Goal: Find specific page/section: Find specific page/section

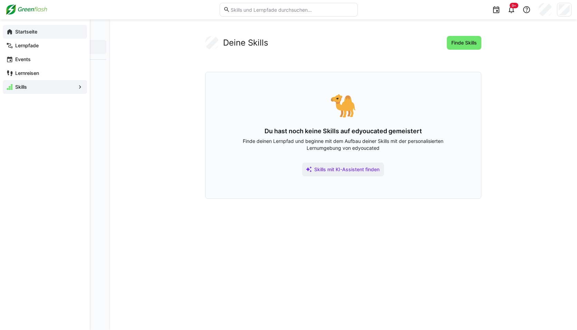
click at [0, 0] on app-navigation-label "Startseite" at bounding box center [0, 0] width 0 height 0
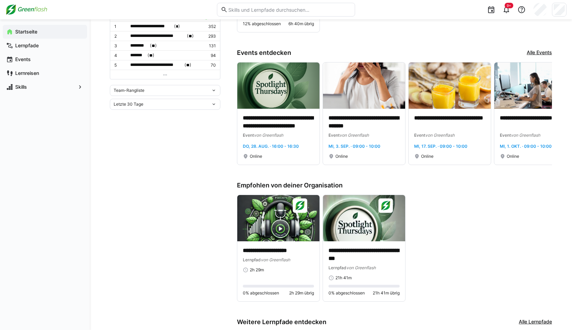
scroll to position [214, 0]
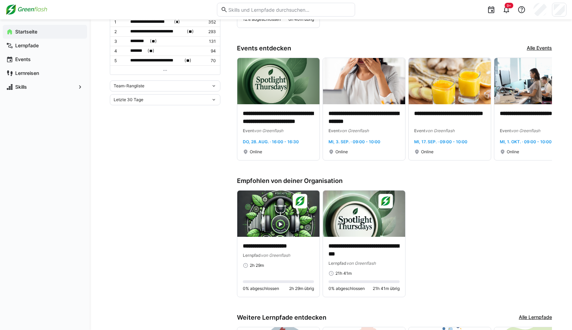
click at [275, 14] on eds-input at bounding box center [286, 10] width 138 height 14
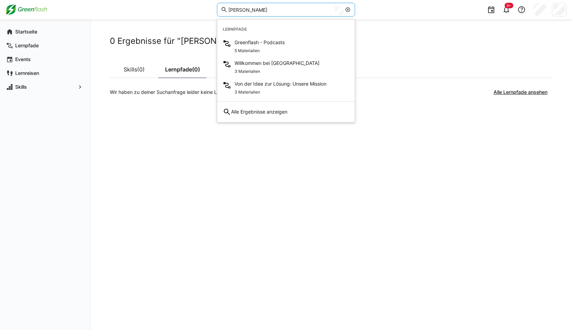
type input "[PERSON_NAME]"
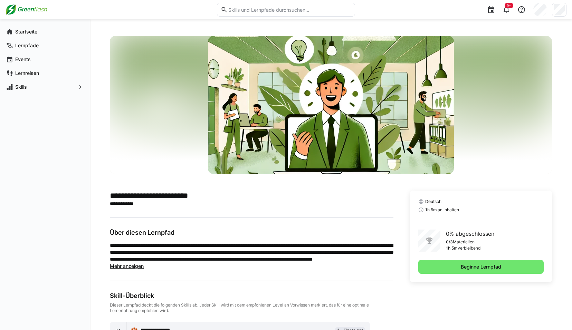
scroll to position [46, 0]
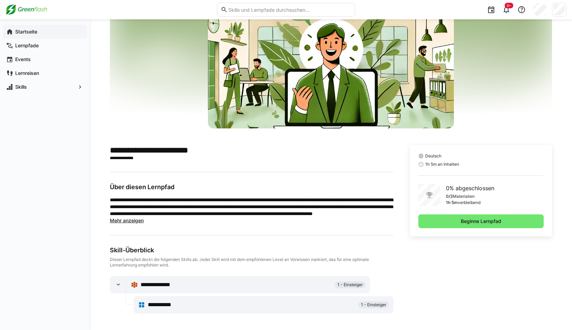
click at [0, 0] on app-navigation-label "Startseite" at bounding box center [0, 0] width 0 height 0
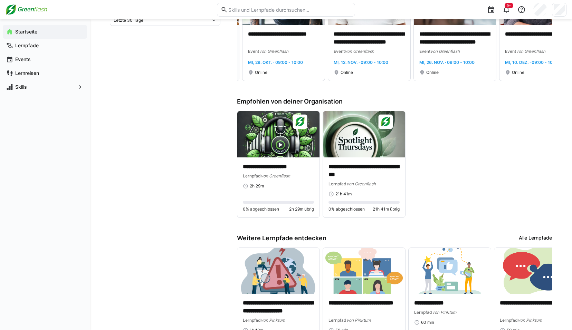
scroll to position [343, 0]
